Goal: Task Accomplishment & Management: Use online tool/utility

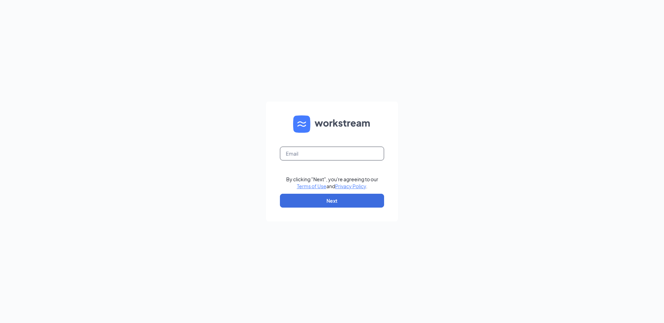
click at [307, 152] on input "text" at bounding box center [332, 154] width 104 height 14
type input "apasse@jkventures.biz"
click at [294, 154] on input "text" at bounding box center [332, 154] width 104 height 14
type input "apasse@jkventures.biz"
click at [318, 205] on button "Next" at bounding box center [332, 201] width 104 height 14
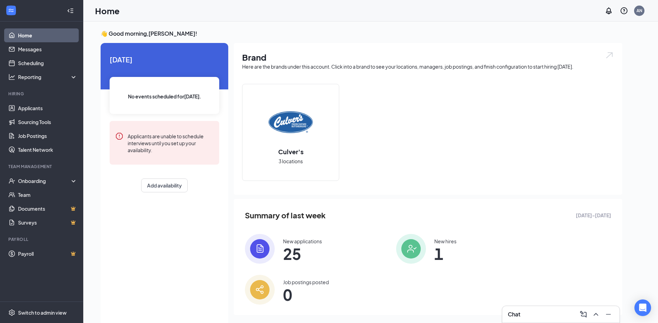
click at [292, 249] on span "25" at bounding box center [302, 254] width 39 height 12
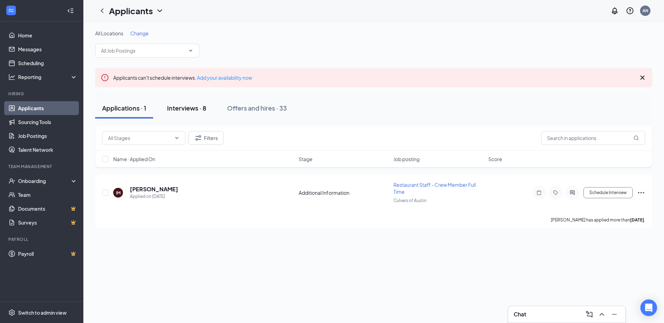
click at [200, 113] on button "Interviews · 8" at bounding box center [186, 108] width 53 height 21
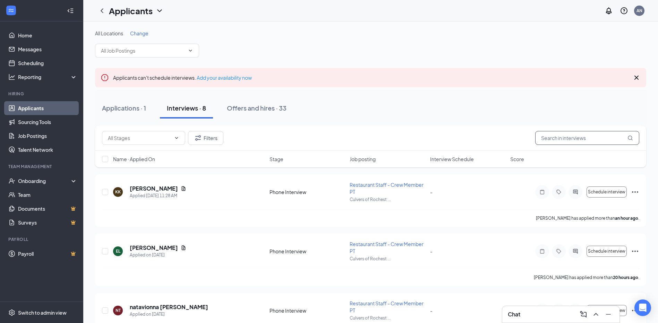
click at [576, 138] on input "text" at bounding box center [587, 138] width 104 height 14
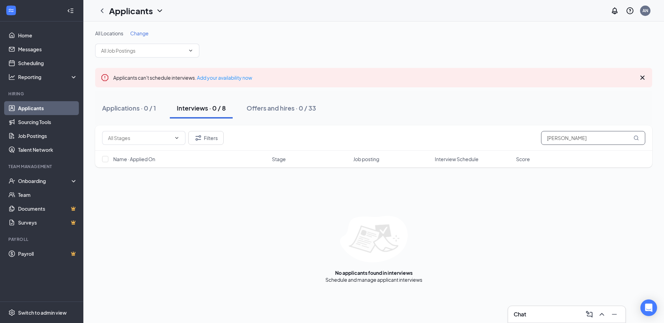
type input "nocholas smith"
